Goal: Task Accomplishment & Management: Complete application form

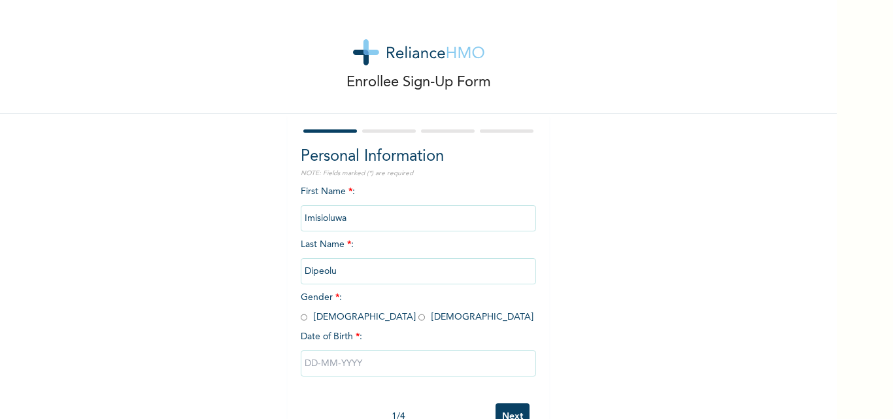
scroll to position [41, 0]
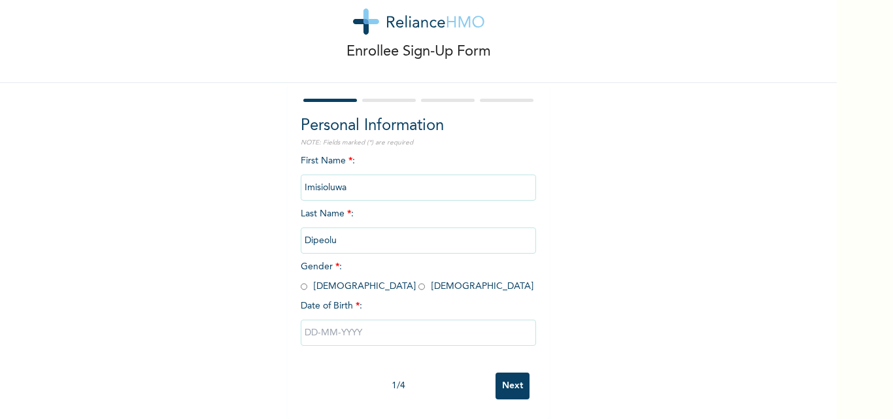
click at [418, 280] on input "radio" at bounding box center [421, 286] width 7 height 12
radio input "true"
click at [313, 320] on input "text" at bounding box center [418, 333] width 235 height 26
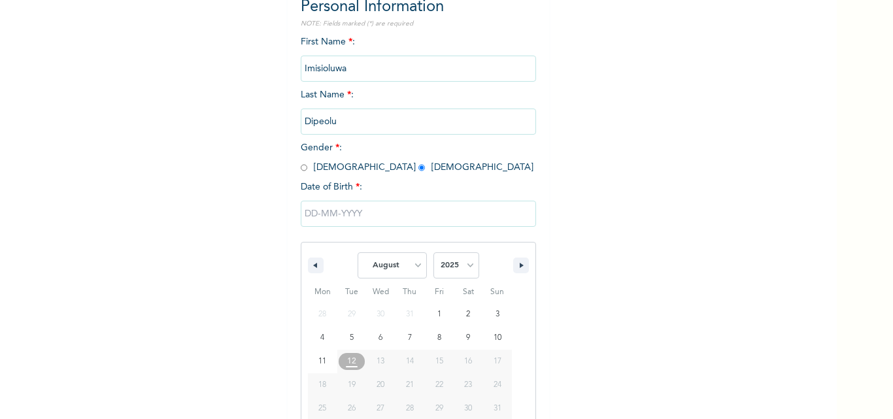
scroll to position [175, 0]
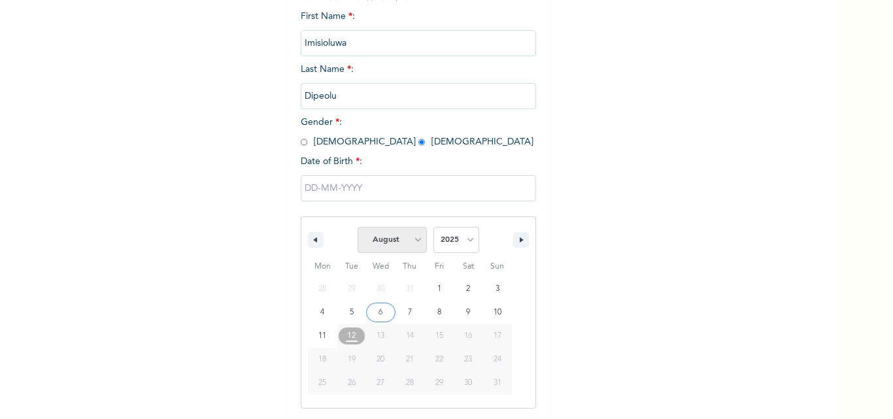
click at [409, 234] on select "January February March April May June July August September October November De…" at bounding box center [392, 240] width 69 height 26
select select "3"
click at [358, 228] on select "January February March April May June July August September October November De…" at bounding box center [392, 240] width 69 height 26
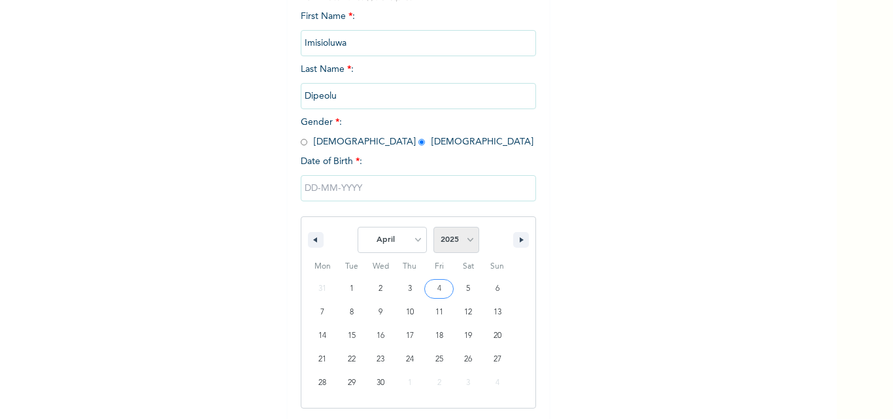
click at [468, 238] on select "2025 2024 2023 2022 2021 2020 2019 2018 2017 2016 2015 2014 2013 2012 2011 2010…" at bounding box center [456, 240] width 46 height 26
select select "2001"
click at [433, 228] on select "2025 2024 2023 2022 2021 2020 2019 2018 2017 2016 2015 2014 2013 2012 2011 2010…" at bounding box center [456, 240] width 46 height 26
type input "[DATE]"
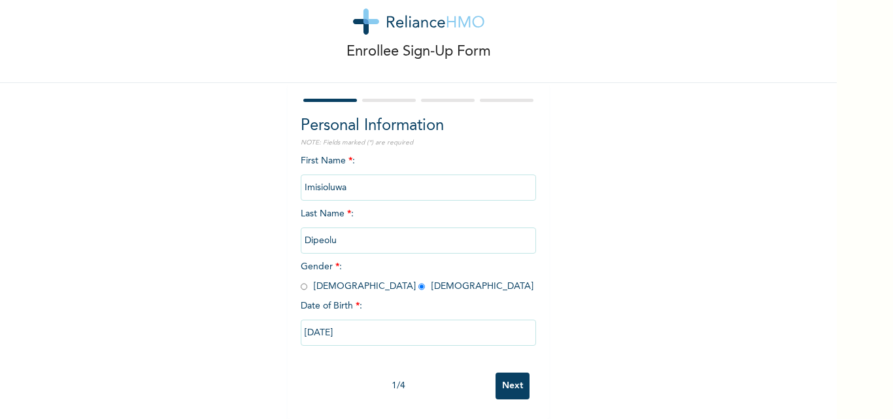
scroll to position [41, 0]
click at [500, 383] on input "Next" at bounding box center [513, 386] width 34 height 27
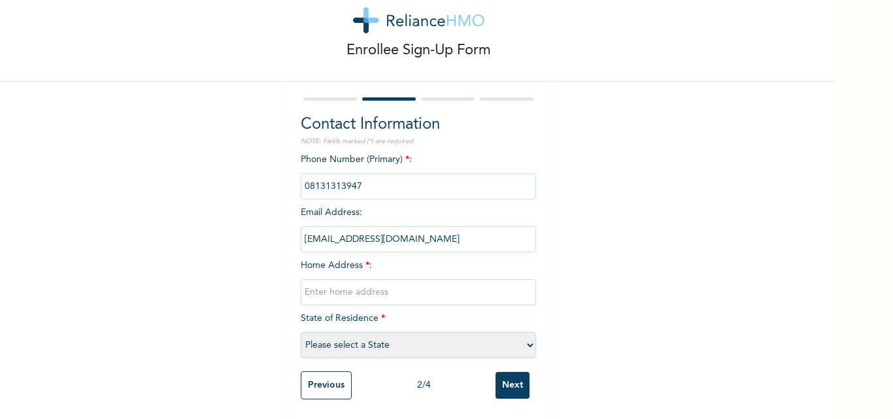
click at [323, 282] on input "text" at bounding box center [418, 292] width 235 height 26
type input "[PERSON_NAME]"
click at [386, 332] on select "Please select a State [PERSON_NAME] (FCT) [PERSON_NAME] Ibom [GEOGRAPHIC_DATA] …" at bounding box center [418, 345] width 235 height 26
select select "25"
click at [301, 332] on select "Please select a State [PERSON_NAME] (FCT) [PERSON_NAME] Ibom [GEOGRAPHIC_DATA] …" at bounding box center [418, 345] width 235 height 26
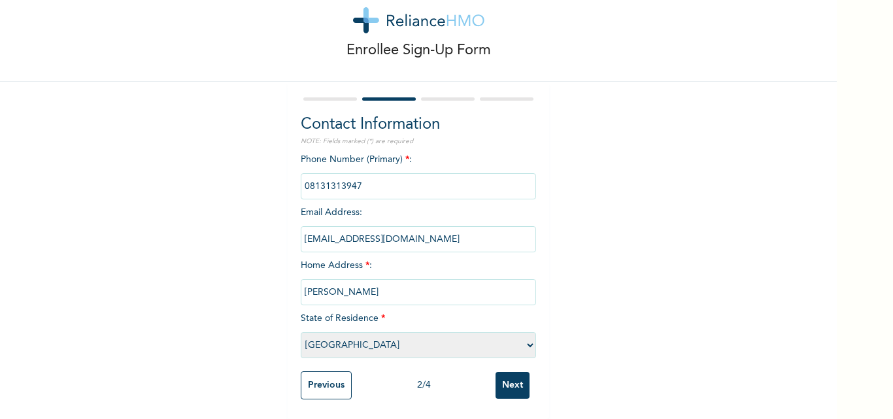
click at [500, 374] on input "Next" at bounding box center [513, 385] width 34 height 27
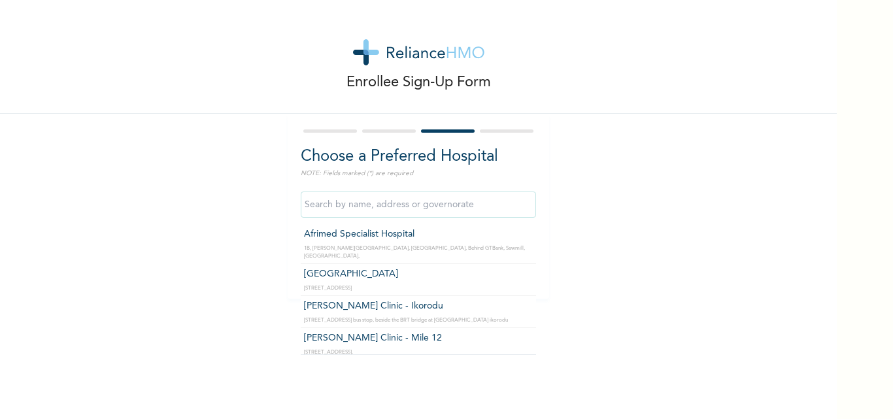
click at [466, 203] on input "text" at bounding box center [418, 205] width 235 height 26
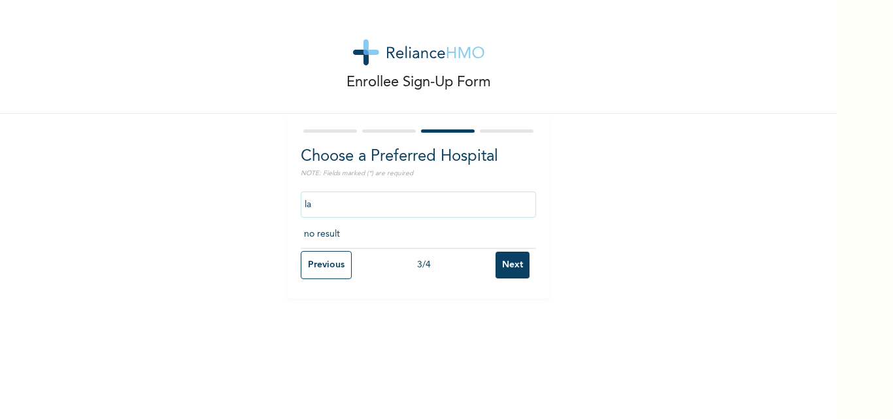
type input "l"
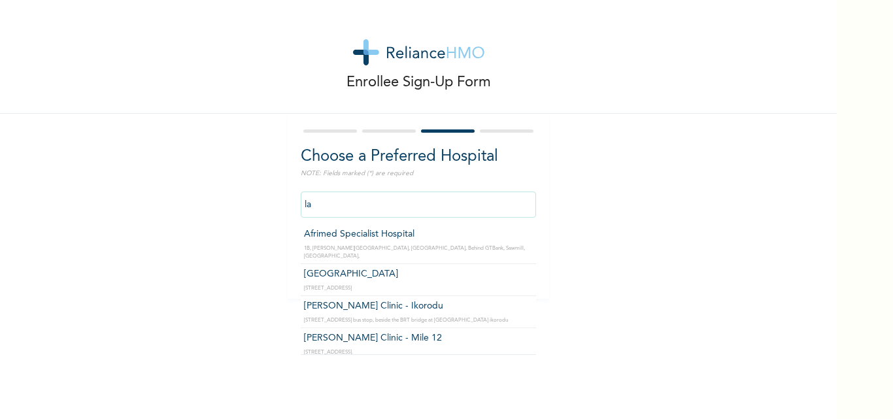
type input "l"
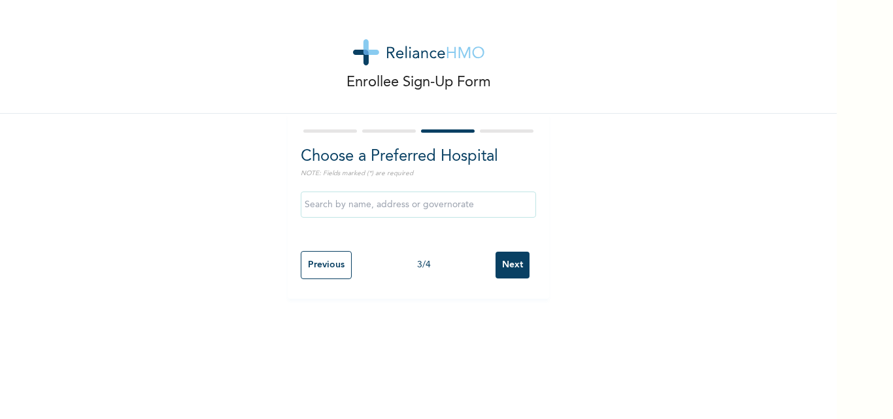
drag, startPoint x: 504, startPoint y: 183, endPoint x: 511, endPoint y: 260, distance: 76.8
click at [511, 260] on form "Choose a Preferred Hospital NOTE: Fields marked (*) are required Previous 3 / 4…" at bounding box center [418, 206] width 235 height 159
click at [511, 260] on input "Next" at bounding box center [513, 265] width 34 height 27
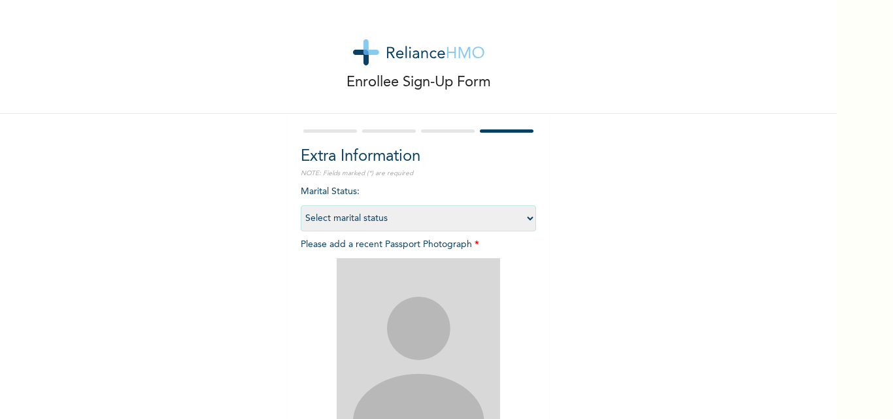
click at [386, 196] on div "Marital Status : Select marital status [DEMOGRAPHIC_DATA] Married [DEMOGRAPHIC_…" at bounding box center [418, 347] width 235 height 324
click at [385, 194] on div "Marital Status : Select marital status [DEMOGRAPHIC_DATA] Married [DEMOGRAPHIC_…" at bounding box center [418, 347] width 235 height 324
click at [364, 221] on select "Select marital status [DEMOGRAPHIC_DATA] Married [DEMOGRAPHIC_DATA] Widow/[DEMO…" at bounding box center [418, 218] width 235 height 26
select select "1"
click at [301, 205] on select "Select marital status [DEMOGRAPHIC_DATA] Married [DEMOGRAPHIC_DATA] Widow/[DEMO…" at bounding box center [418, 218] width 235 height 26
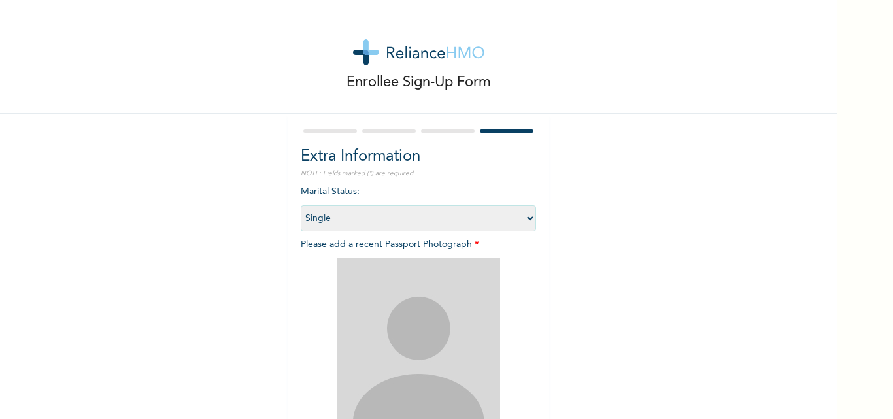
click at [378, 277] on img at bounding box center [418, 339] width 163 height 163
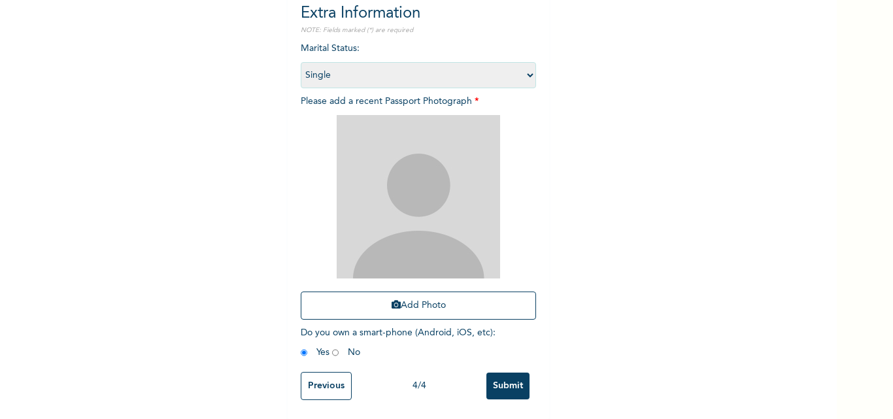
scroll to position [144, 0]
click at [392, 307] on icon "button" at bounding box center [396, 303] width 9 height 9
